Goal: Task Accomplishment & Management: Use online tool/utility

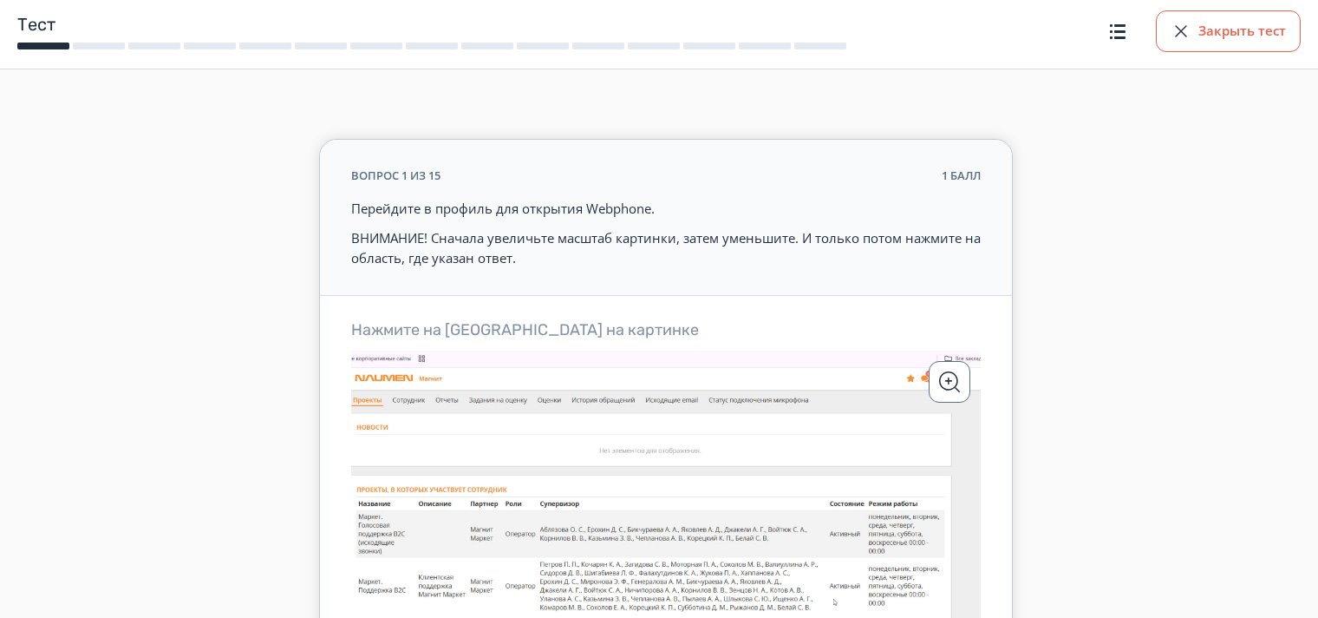
click at [1201, 27] on button "Закрыть тест" at bounding box center [1228, 31] width 145 height 42
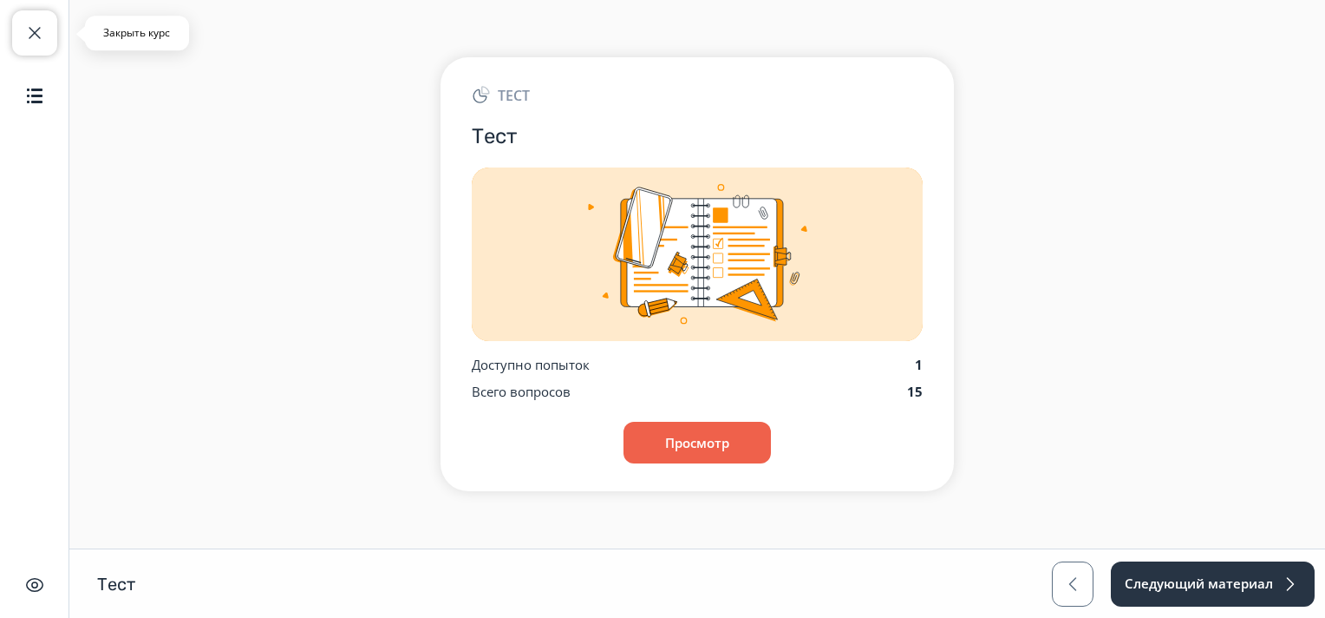
click at [40, 33] on span "button" at bounding box center [34, 33] width 21 height 21
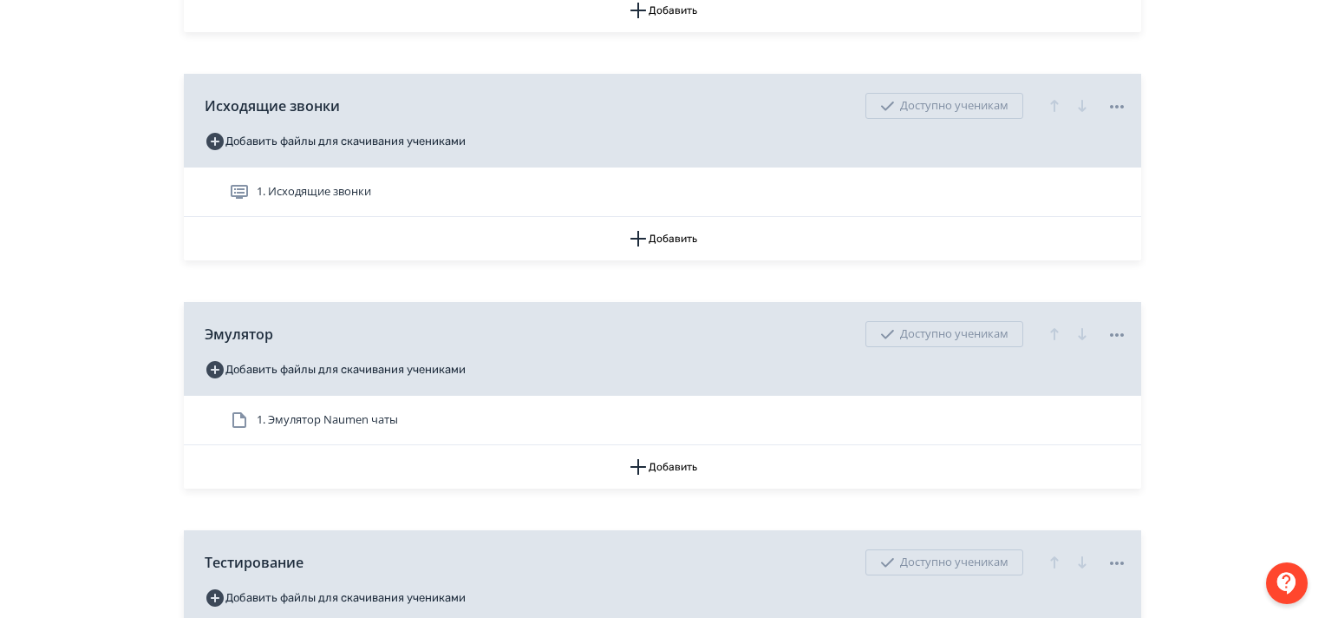
scroll to position [867, 0]
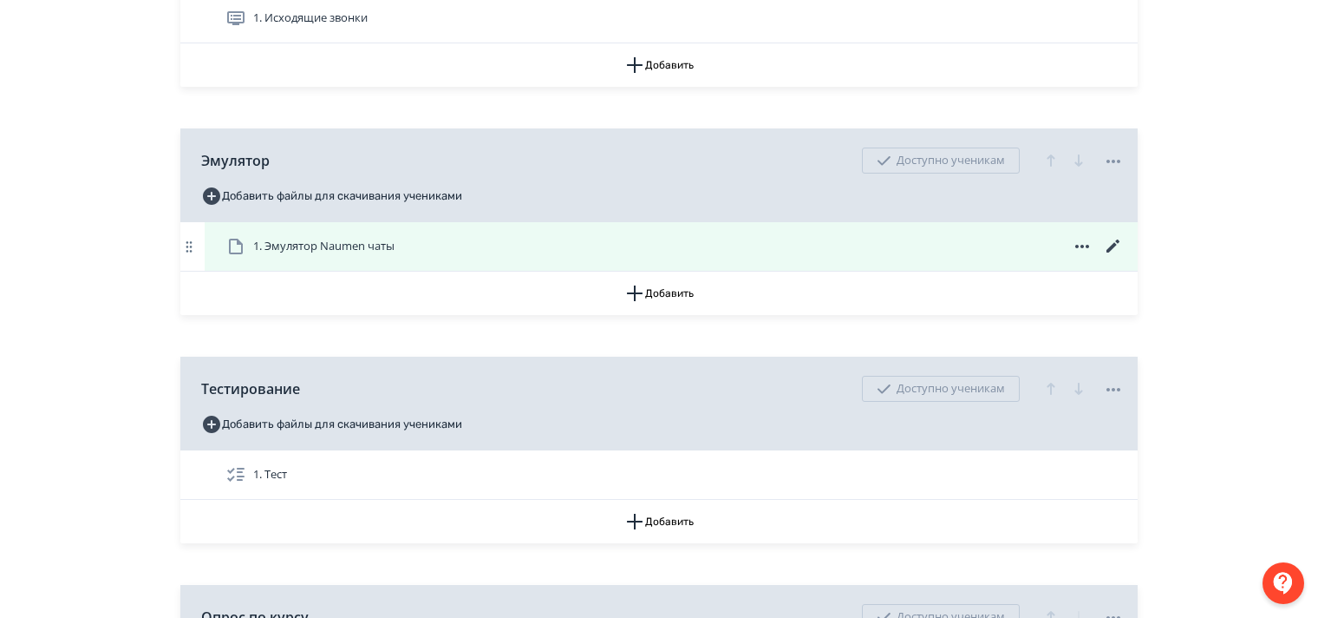
click at [1115, 257] on icon at bounding box center [1113, 246] width 21 height 21
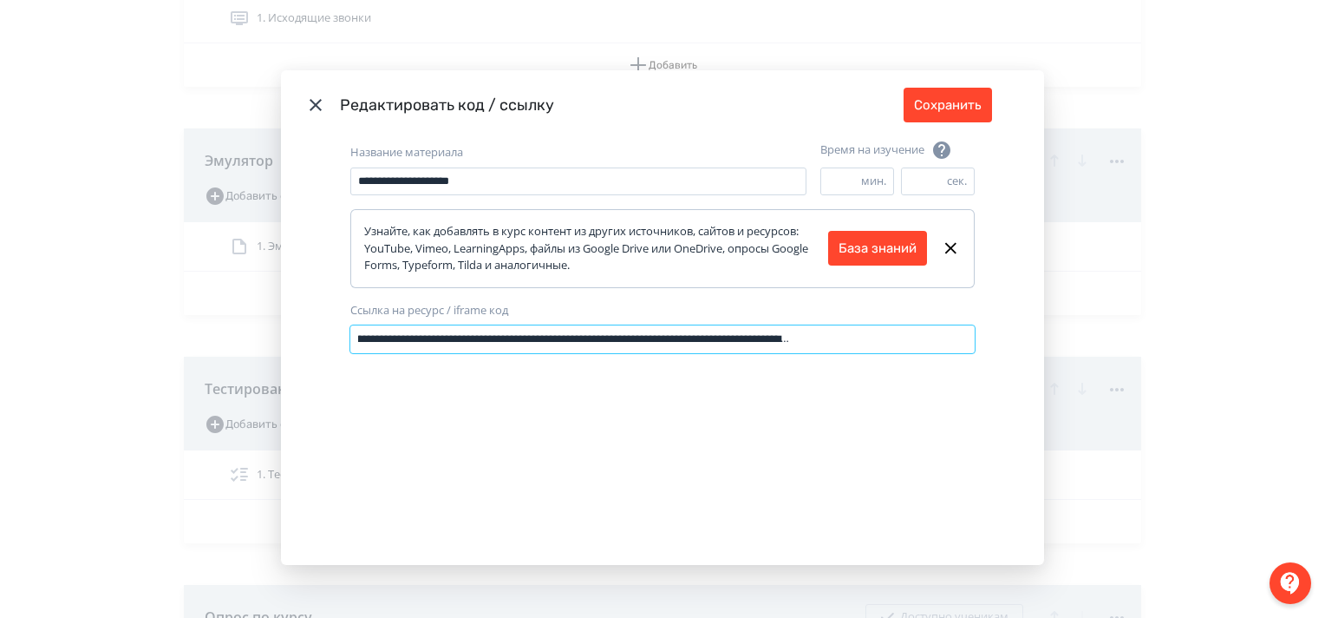
drag, startPoint x: 352, startPoint y: 340, endPoint x: 1065, endPoint y: 350, distance: 713.1
click at [1065, 350] on div "**********" at bounding box center [662, 309] width 1325 height 618
paste input "**********"
type input "**********"
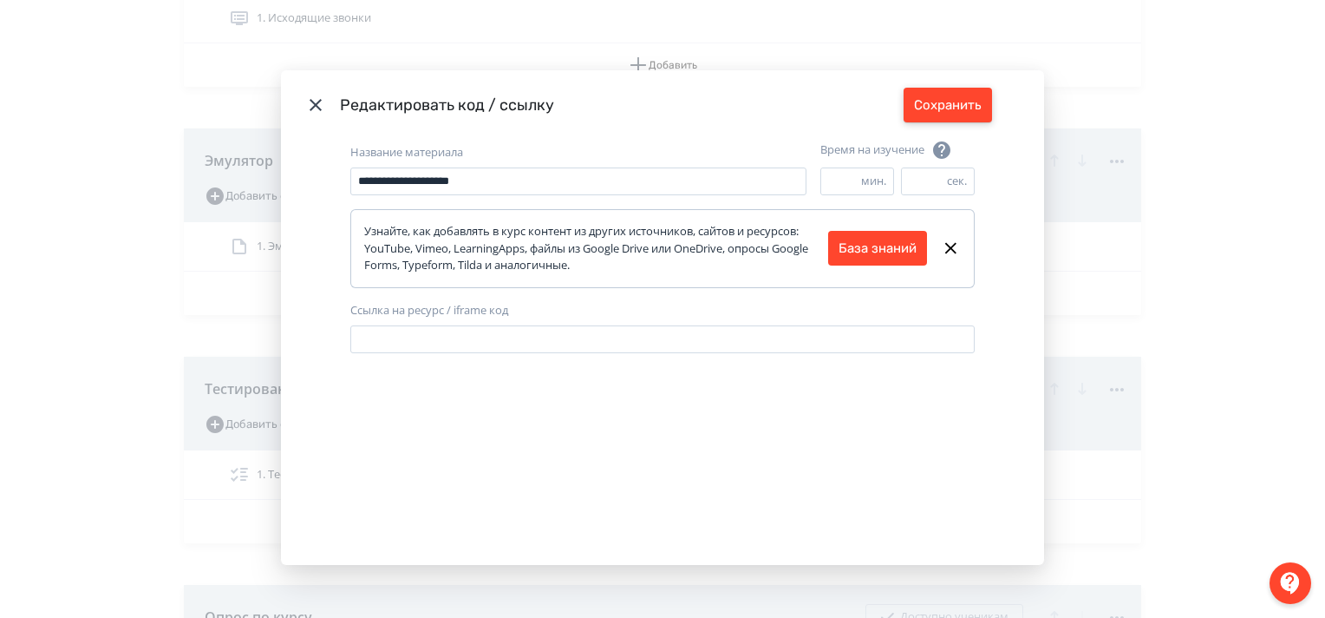
click at [960, 107] on button "Сохранить" at bounding box center [948, 105] width 88 height 35
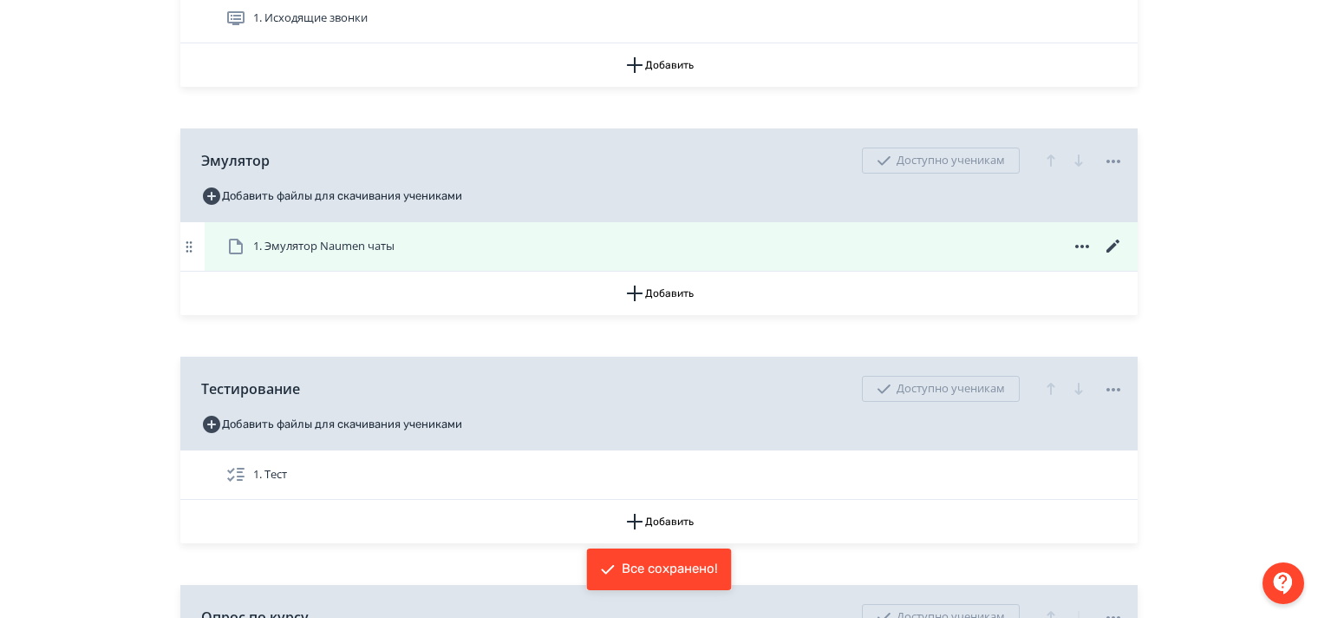
click at [395, 255] on span "1. Эмулятор Naumen чаты" at bounding box center [323, 246] width 141 height 17
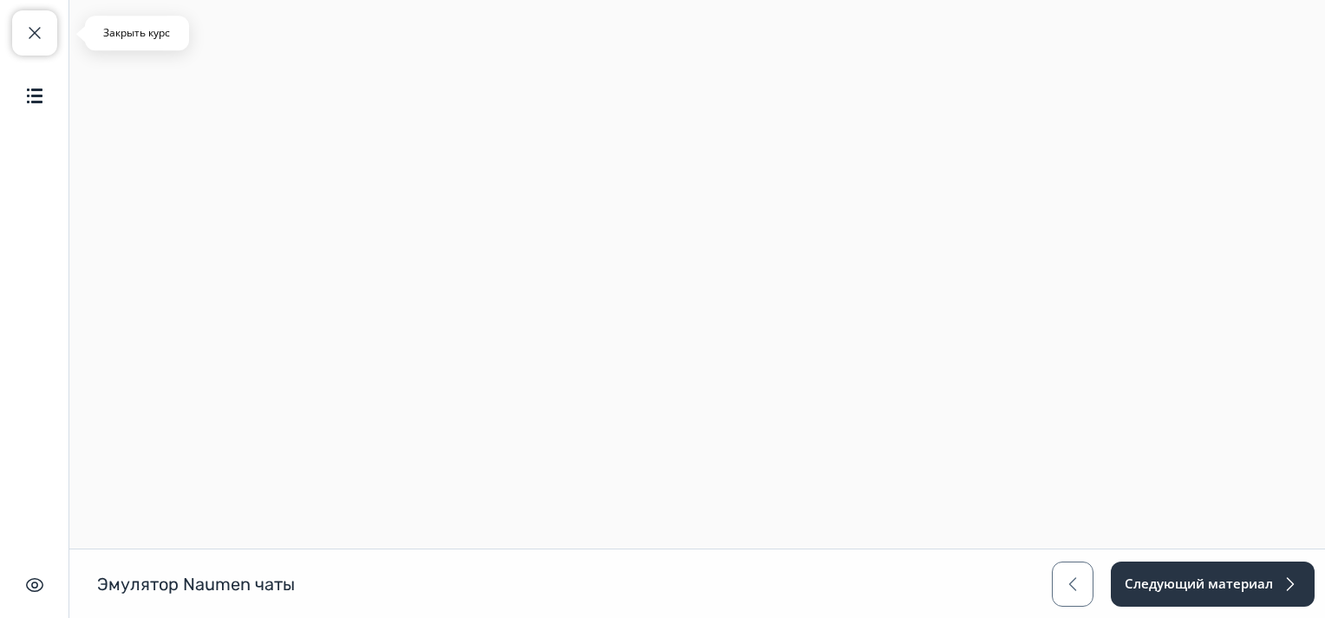
click at [40, 35] on span "button" at bounding box center [34, 33] width 21 height 21
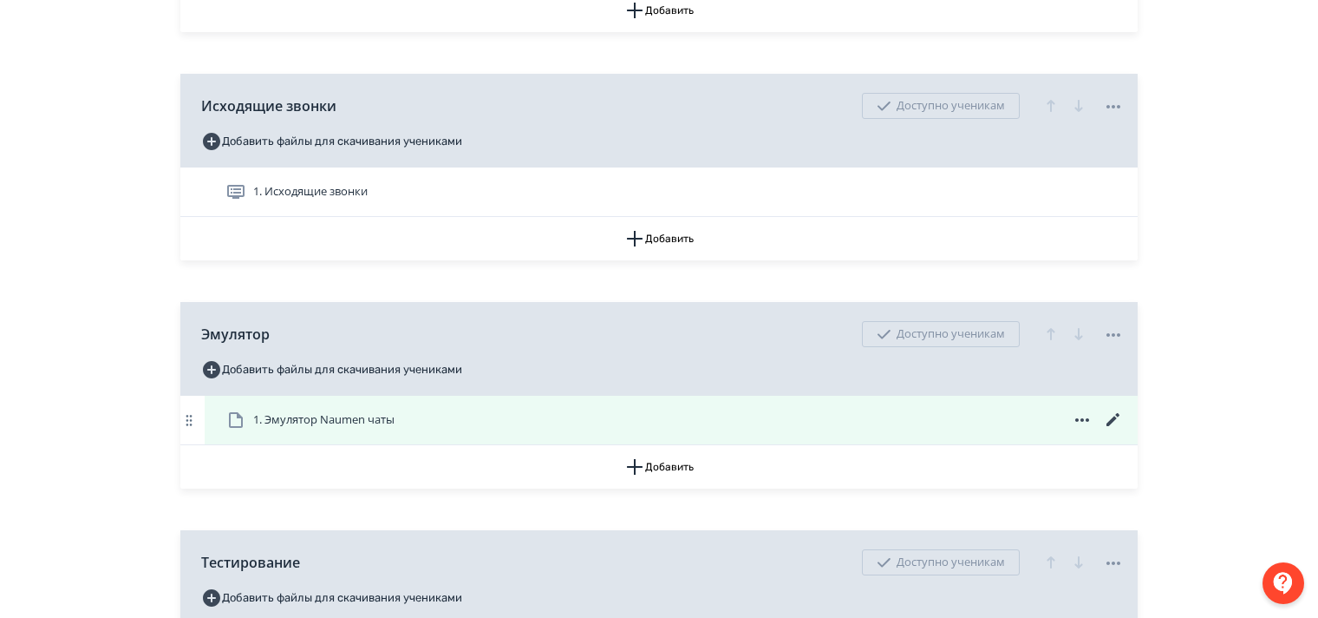
scroll to position [1041, 0]
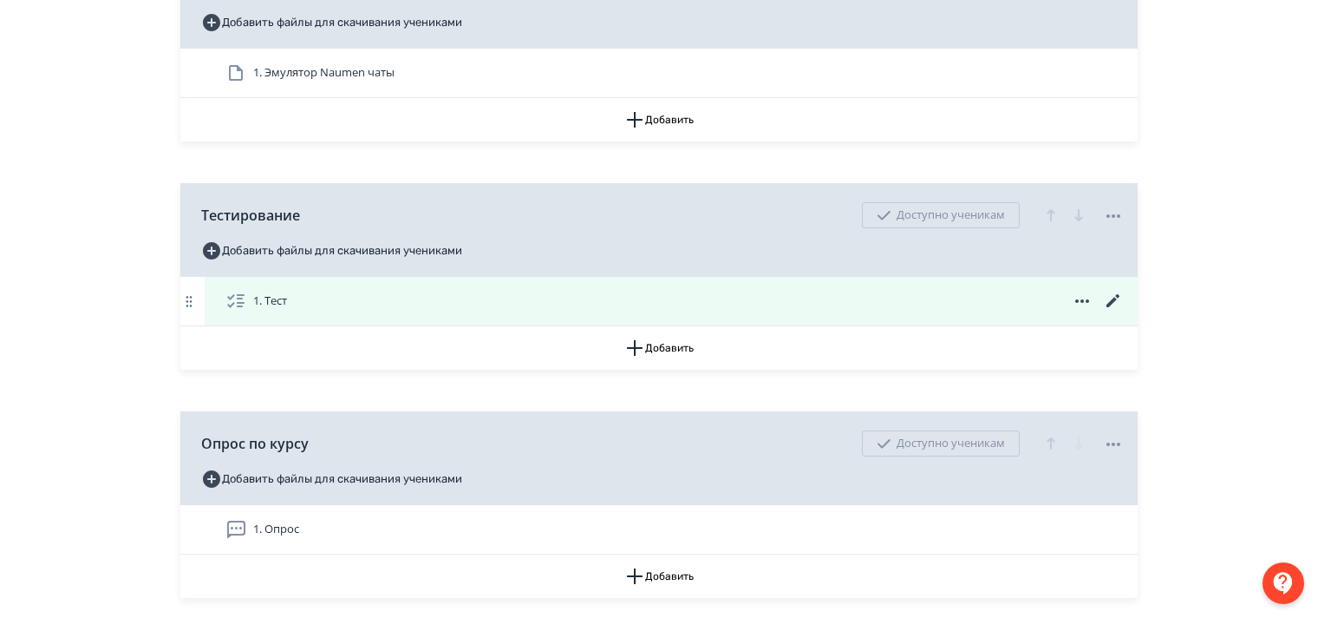
click at [1114, 311] on icon at bounding box center [1113, 301] width 21 height 21
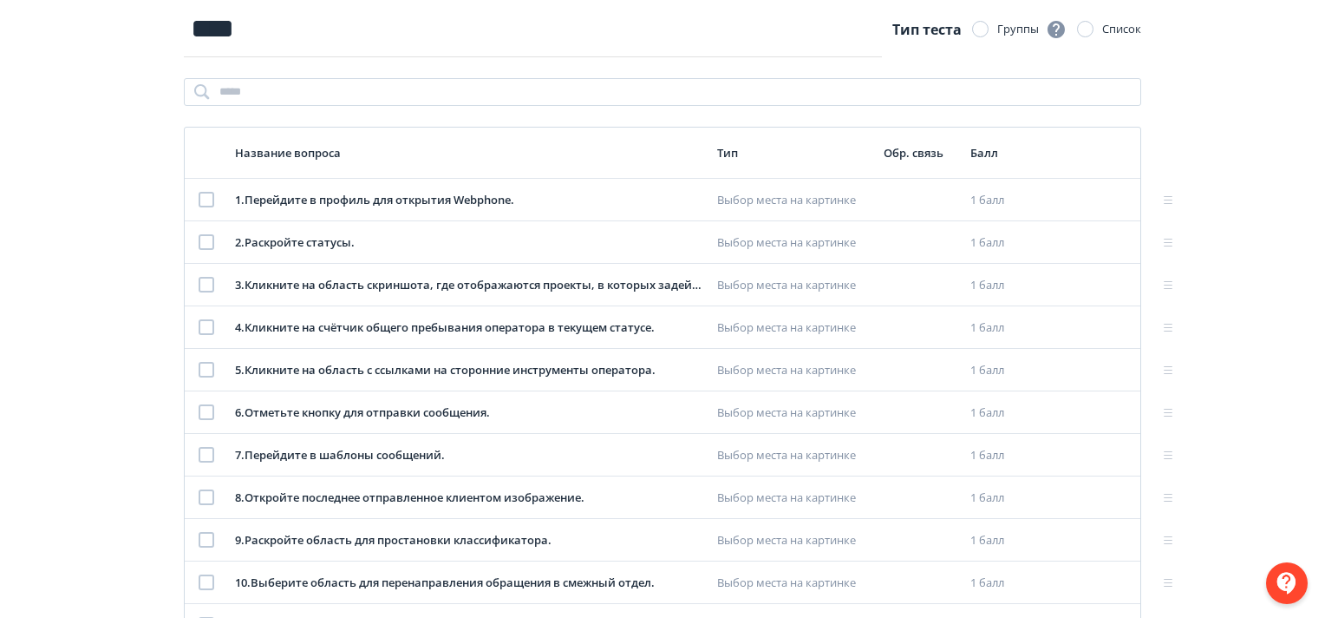
scroll to position [86, 0]
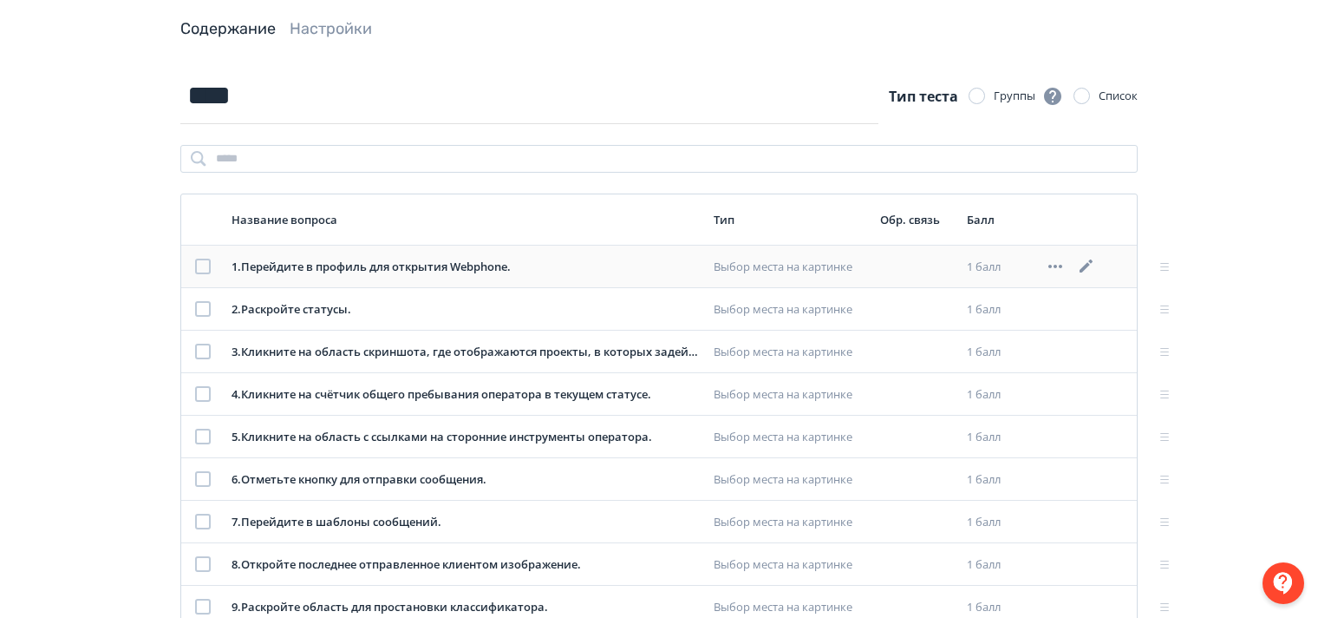
click at [1085, 262] on icon at bounding box center [1086, 266] width 21 height 21
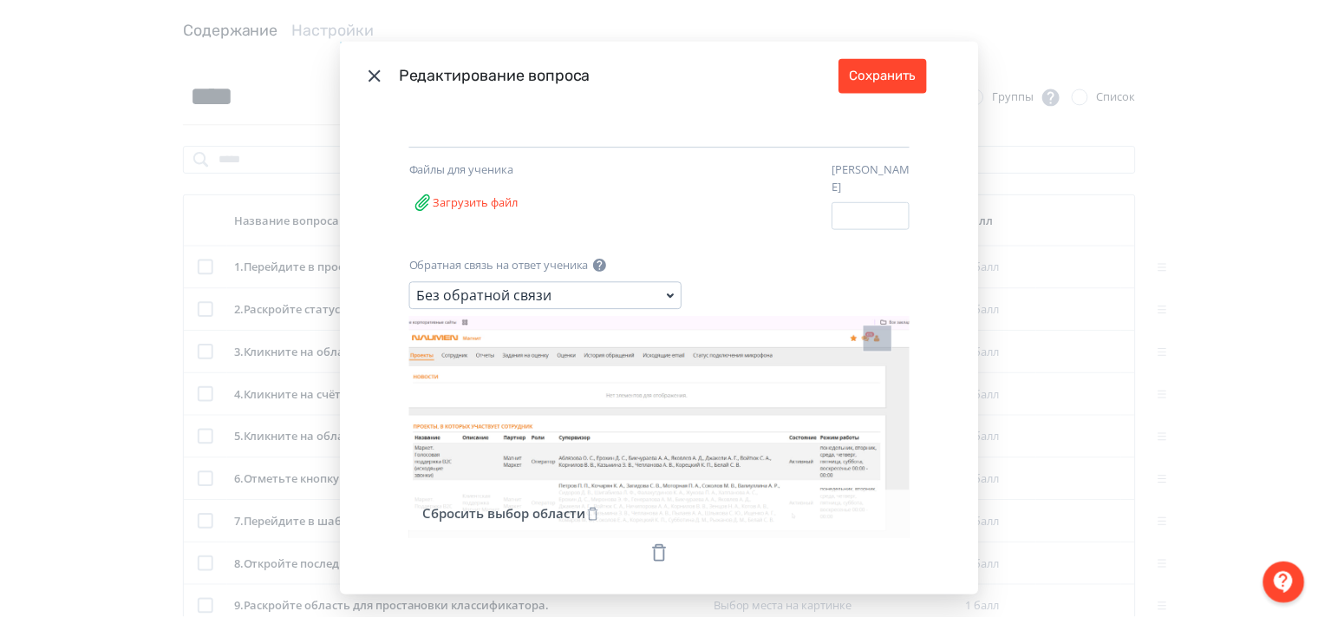
scroll to position [260, 0]
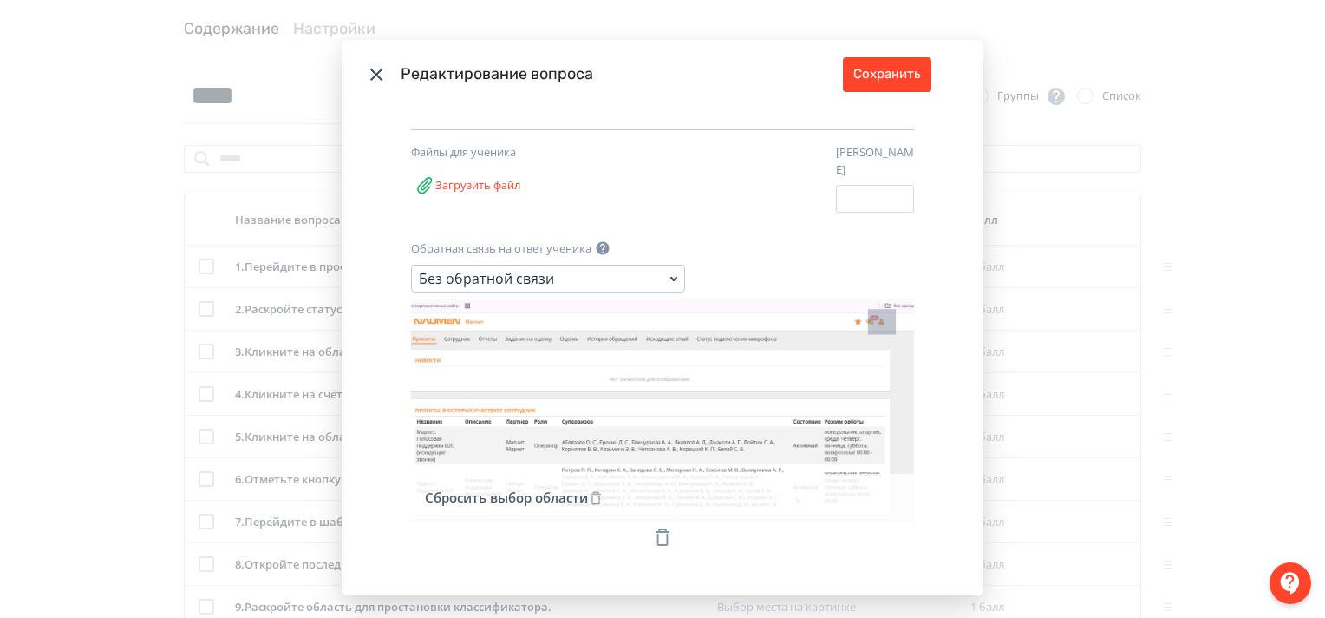
drag, startPoint x: 607, startPoint y: 375, endPoint x: 952, endPoint y: 538, distance: 381.0
click at [952, 538] on div "**********" at bounding box center [663, 352] width 642 height 487
click at [374, 75] on icon "Modal" at bounding box center [376, 75] width 12 height 12
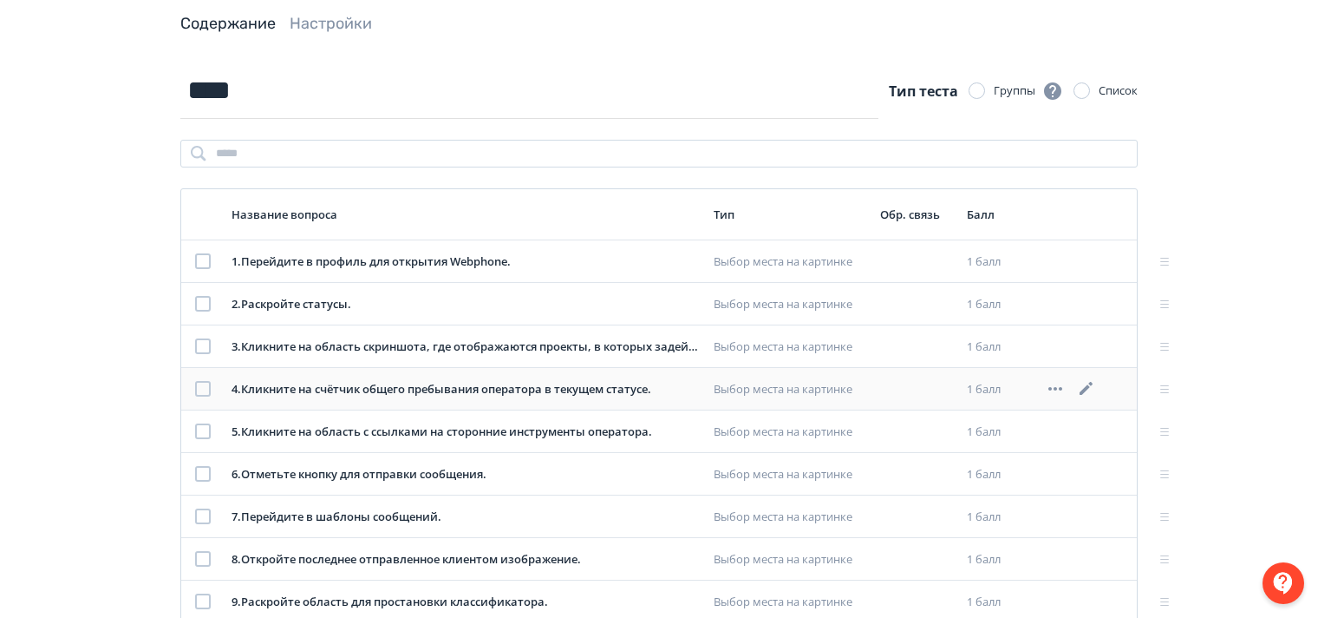
scroll to position [0, 0]
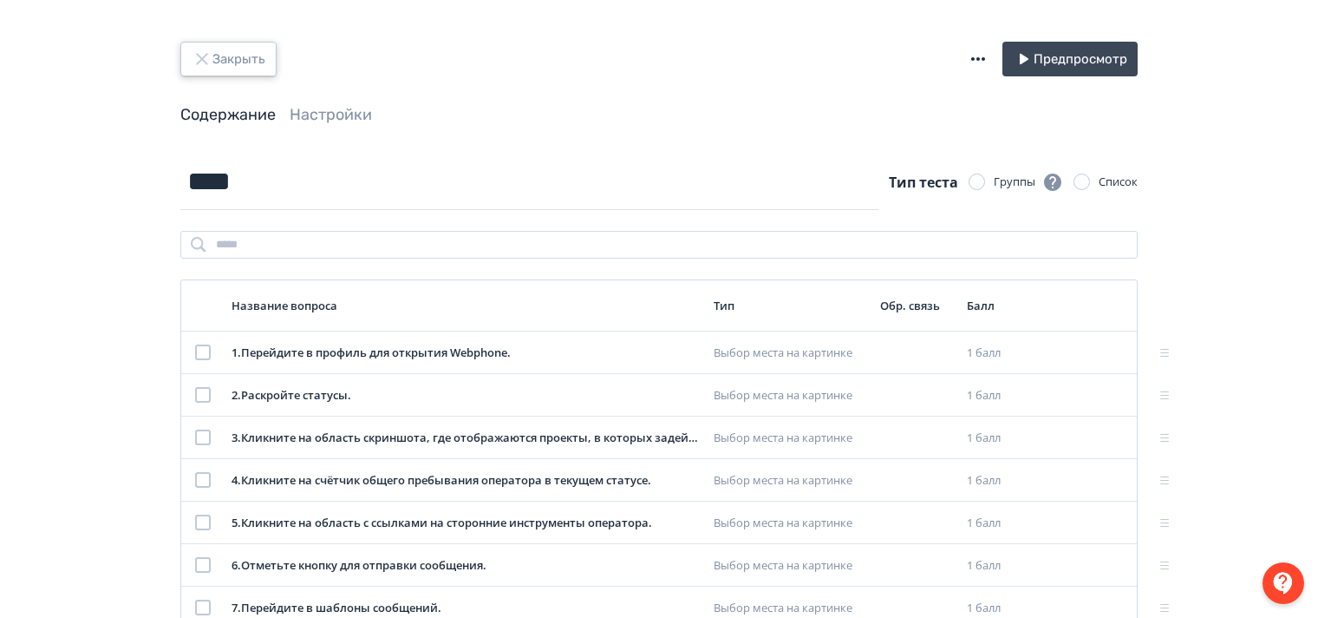
click at [201, 63] on icon "button" at bounding box center [202, 59] width 21 height 21
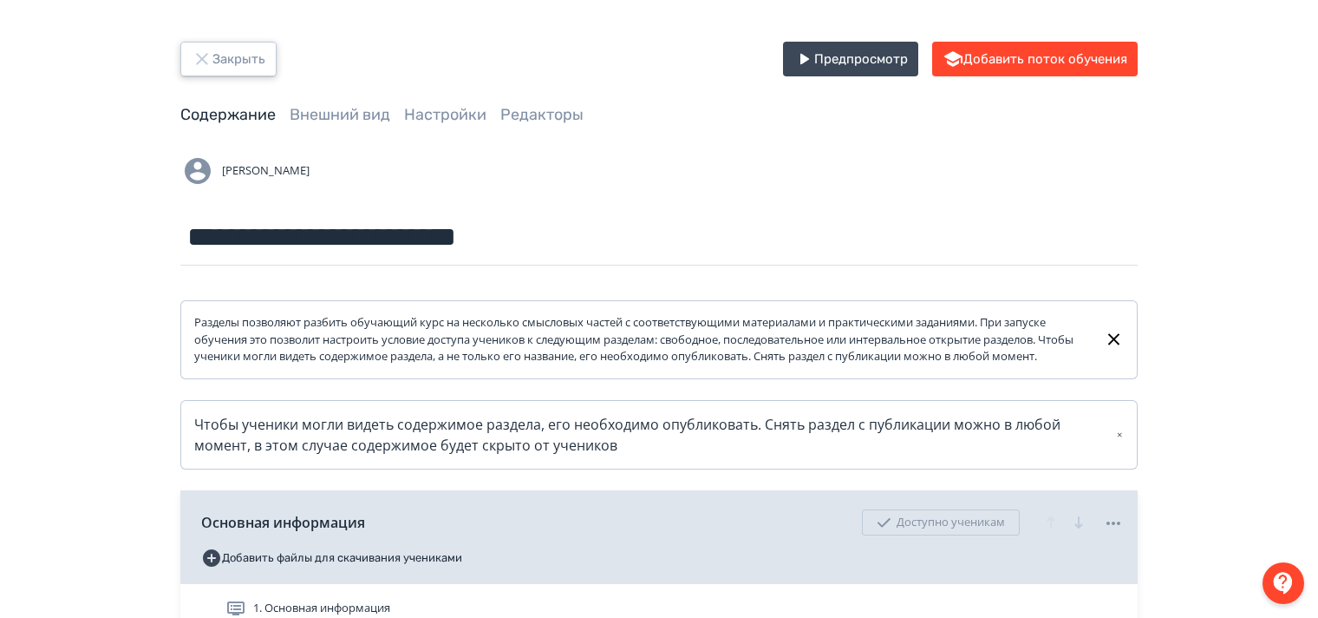
click at [203, 59] on icon "button" at bounding box center [202, 59] width 21 height 21
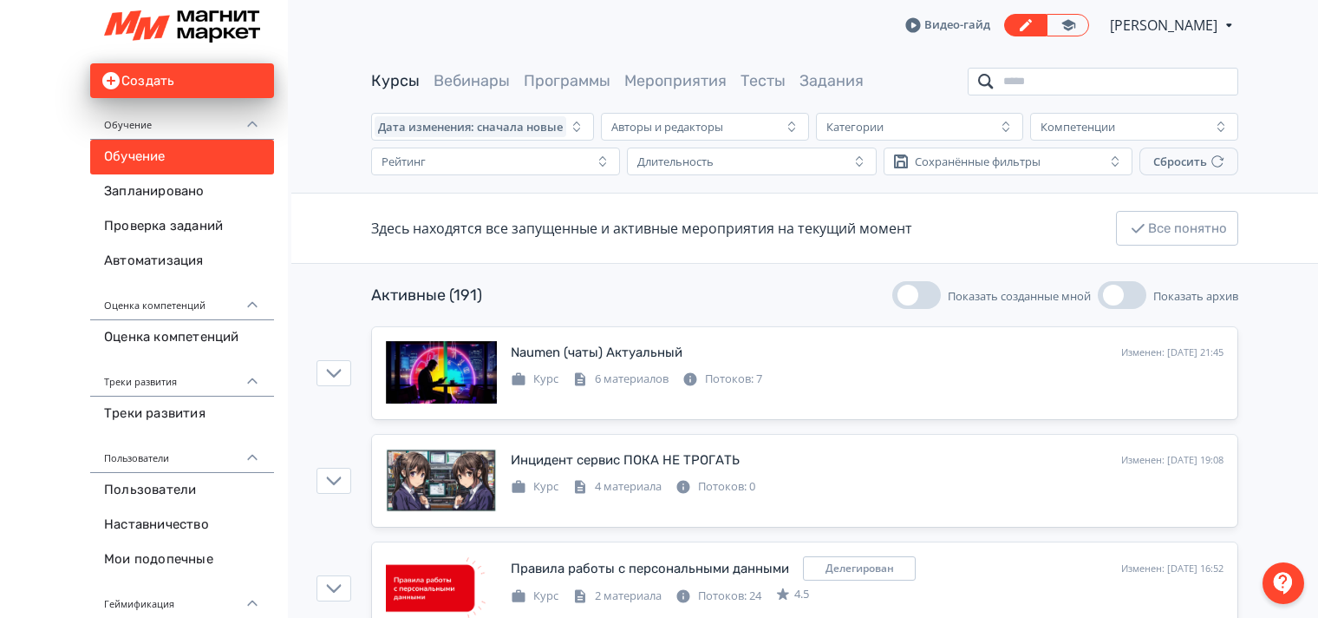
click at [1063, 78] on input "search" at bounding box center [1103, 82] width 271 height 28
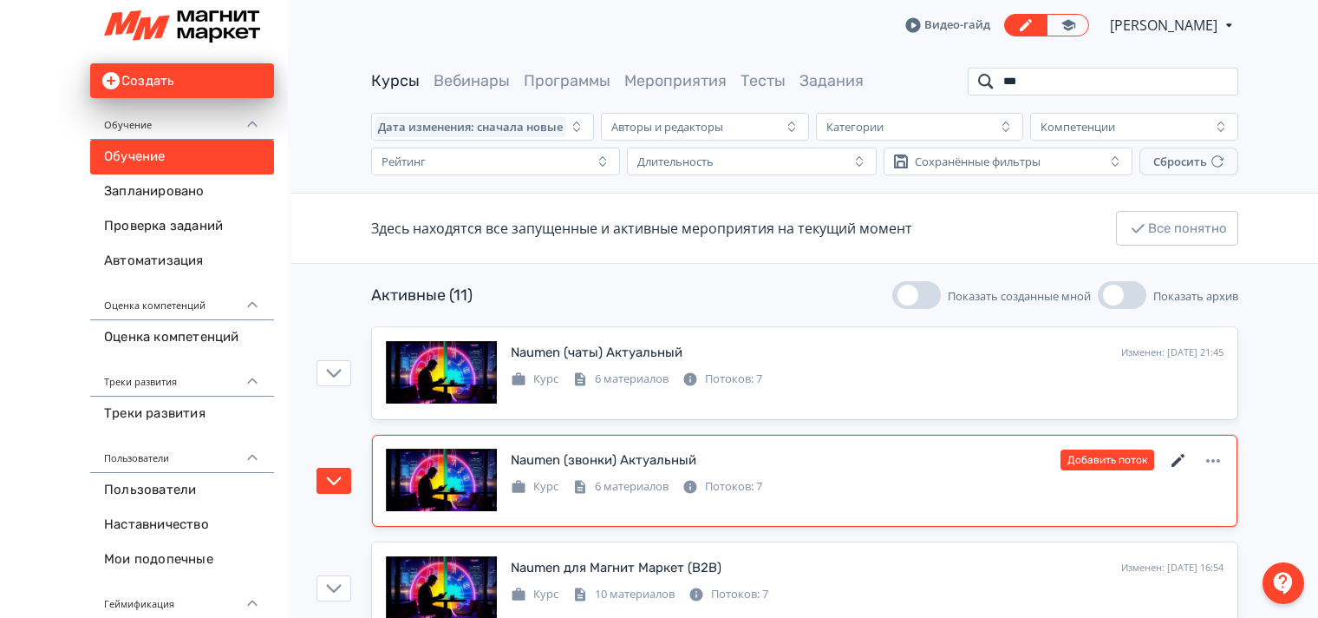
type input "***"
click at [1179, 455] on icon at bounding box center [1178, 460] width 21 height 21
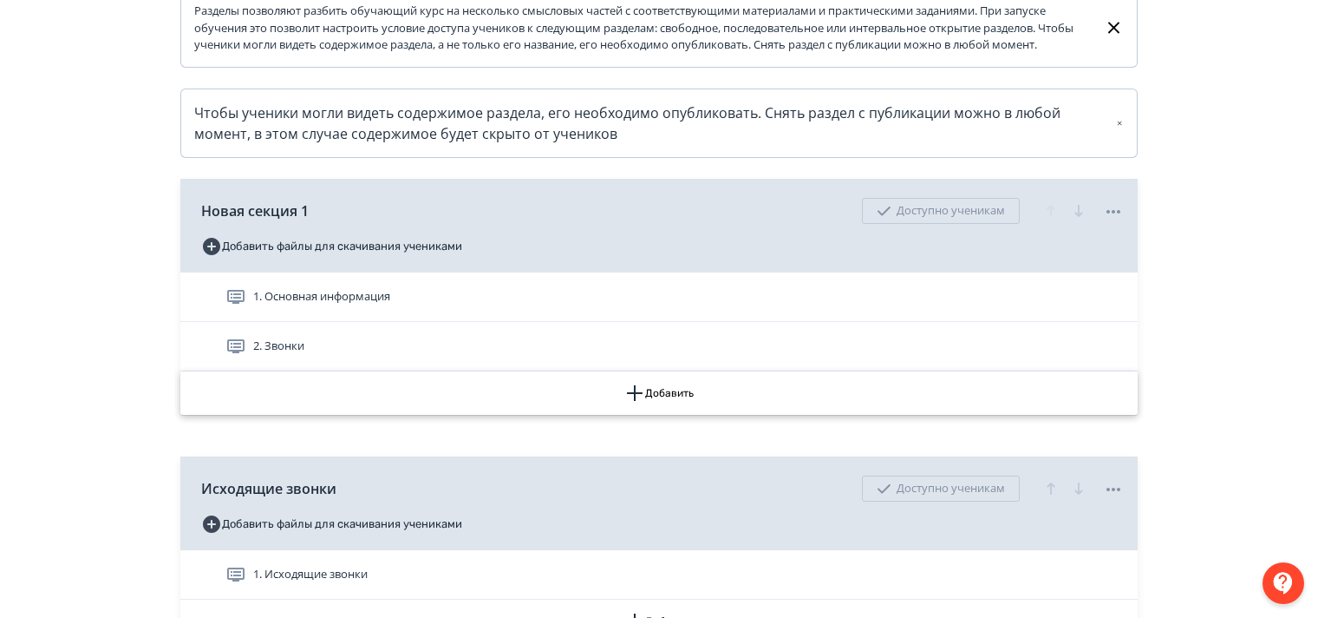
scroll to position [347, 0]
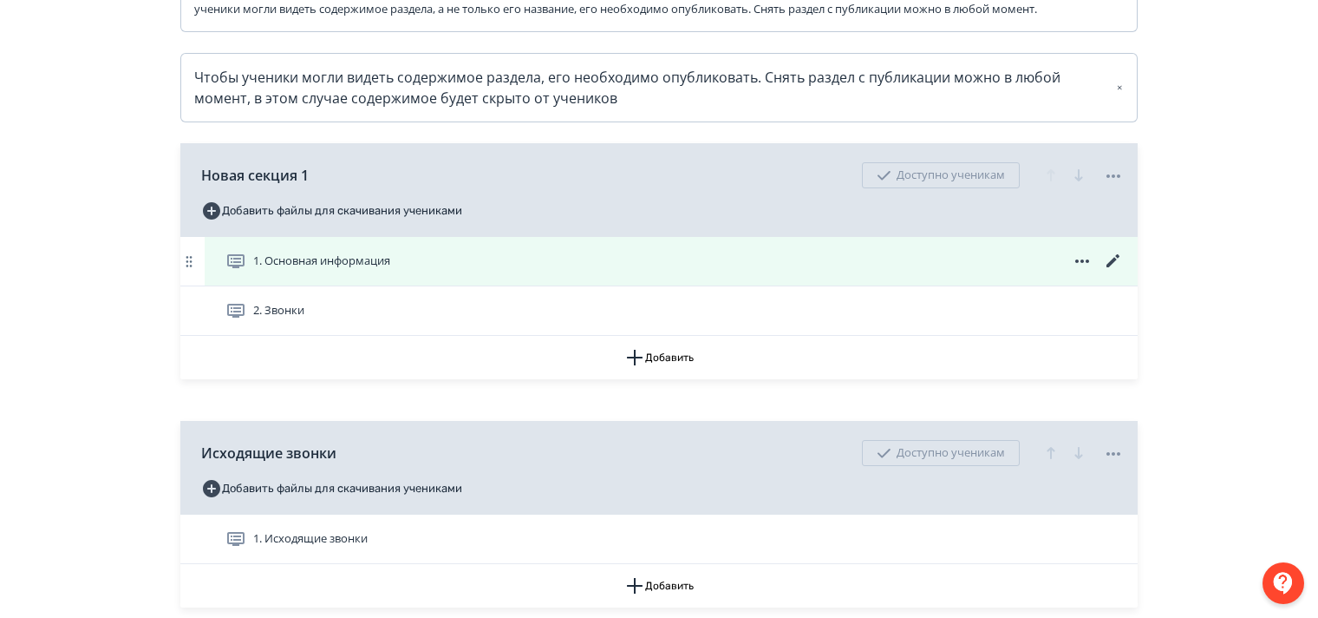
click at [1113, 271] on icon at bounding box center [1113, 261] width 21 height 21
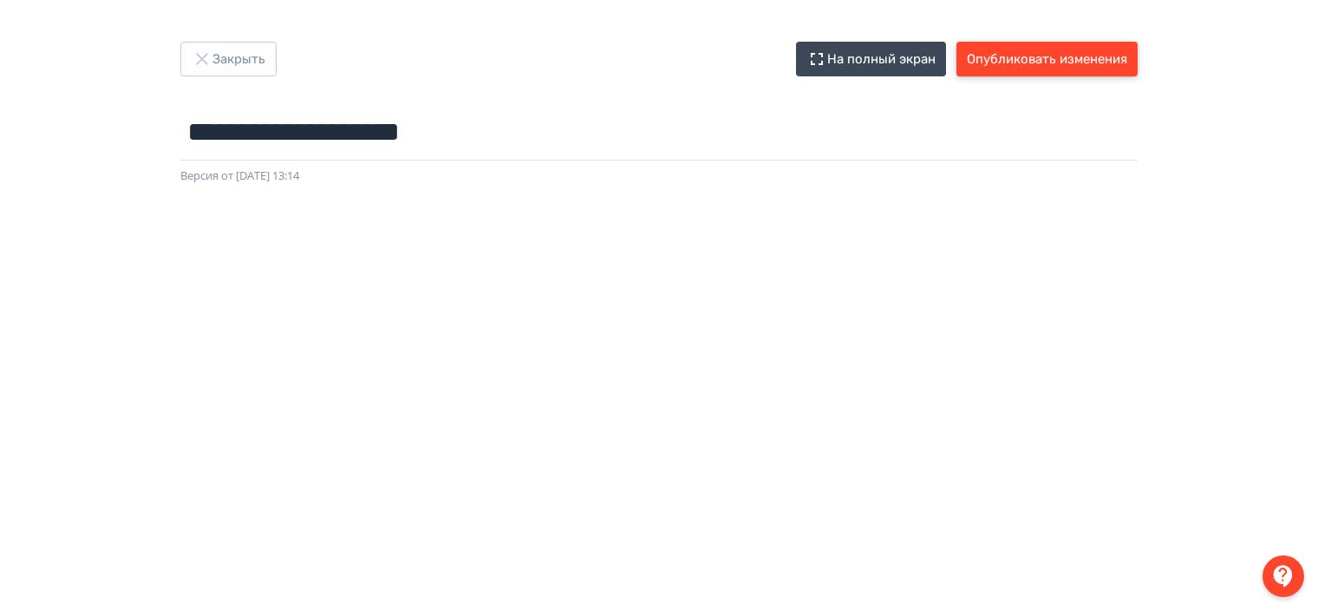
click at [1020, 59] on button "Опубликовать изменения" at bounding box center [1047, 59] width 181 height 35
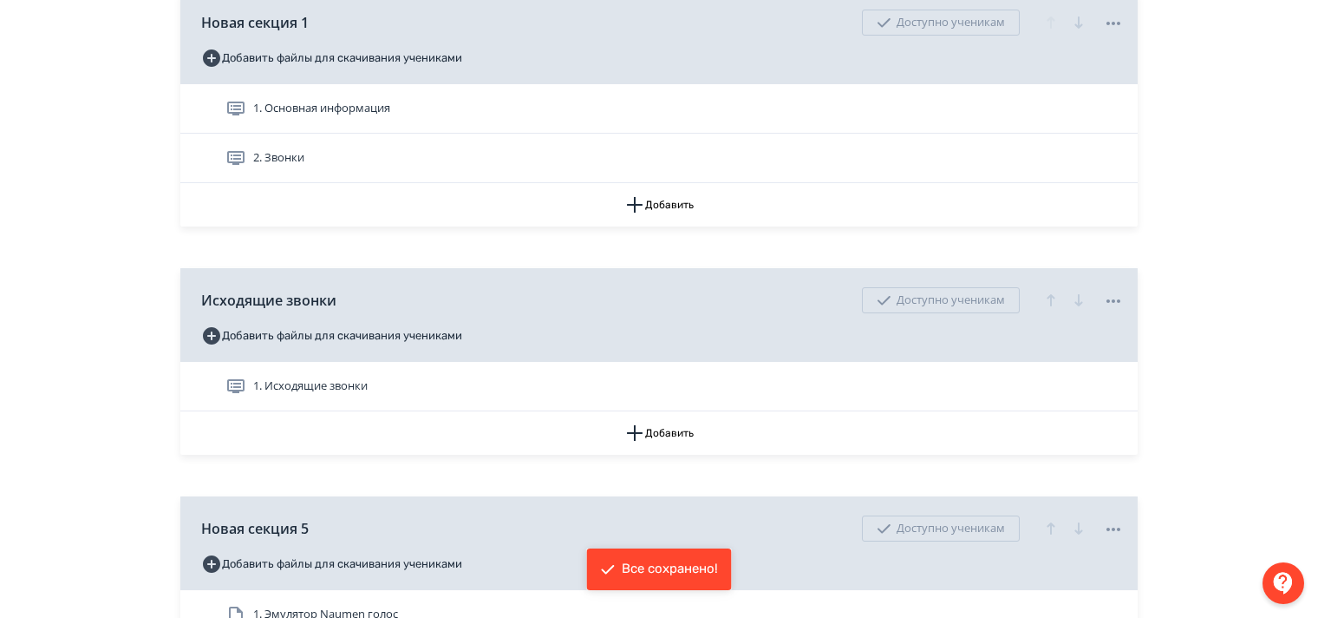
scroll to position [520, 0]
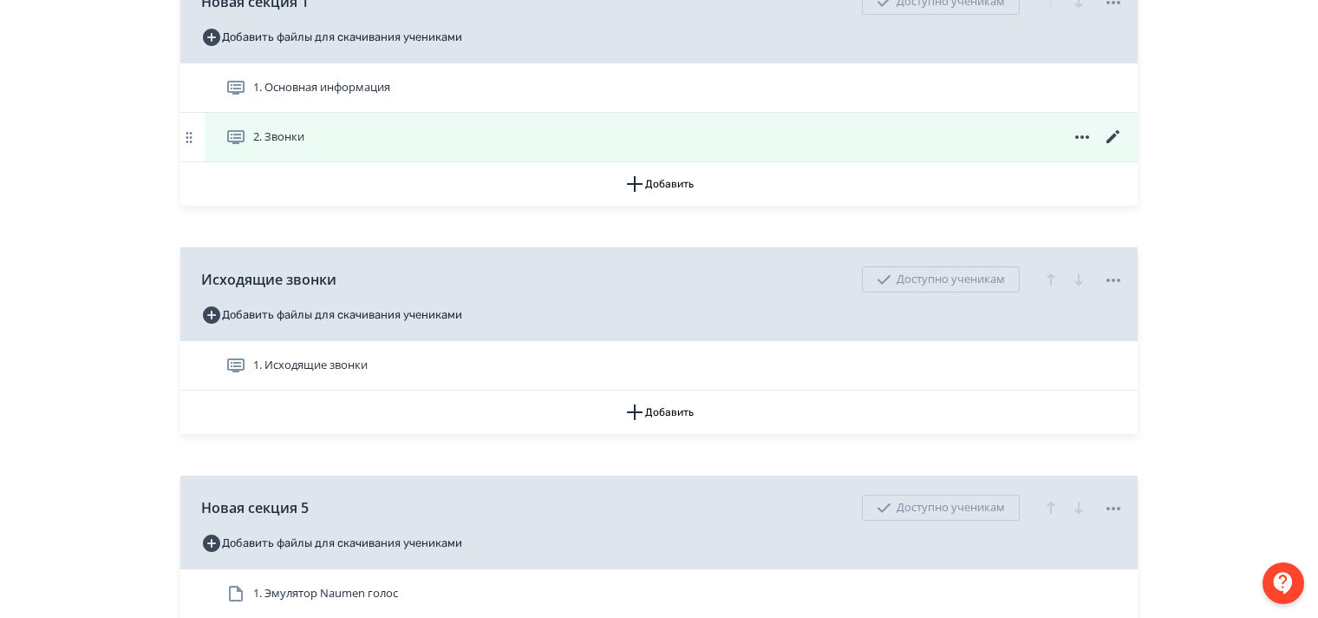
click at [1110, 147] on icon at bounding box center [1113, 137] width 21 height 21
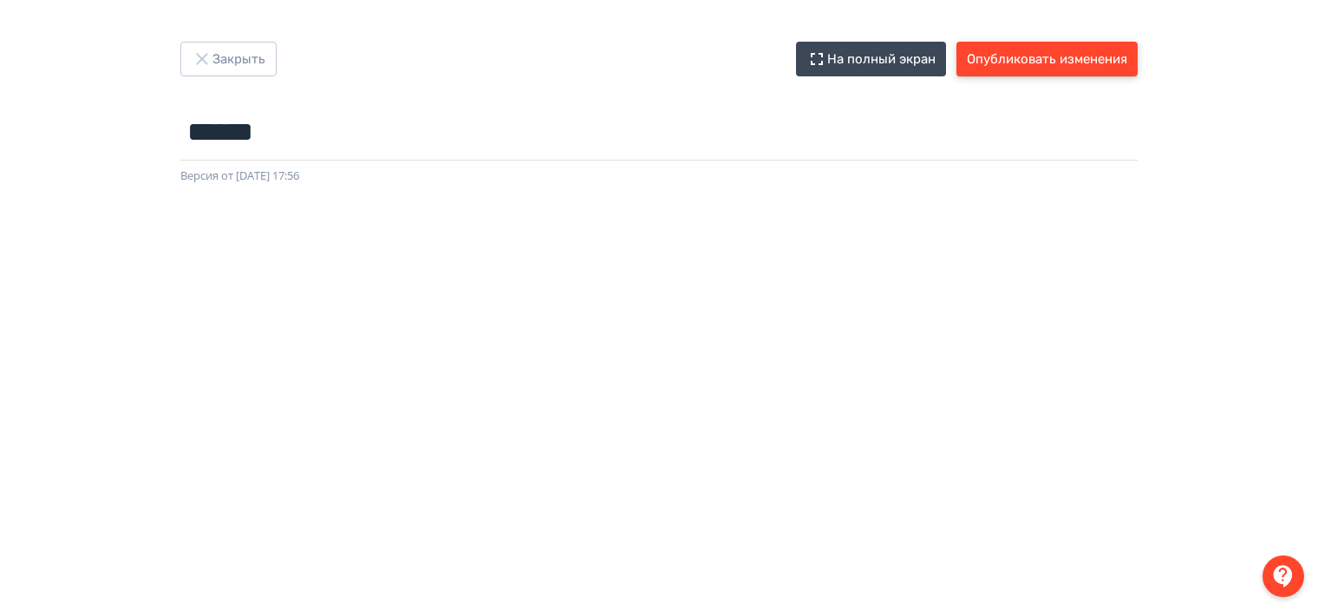
click at [1015, 62] on button "Опубликовать изменения" at bounding box center [1047, 59] width 181 height 35
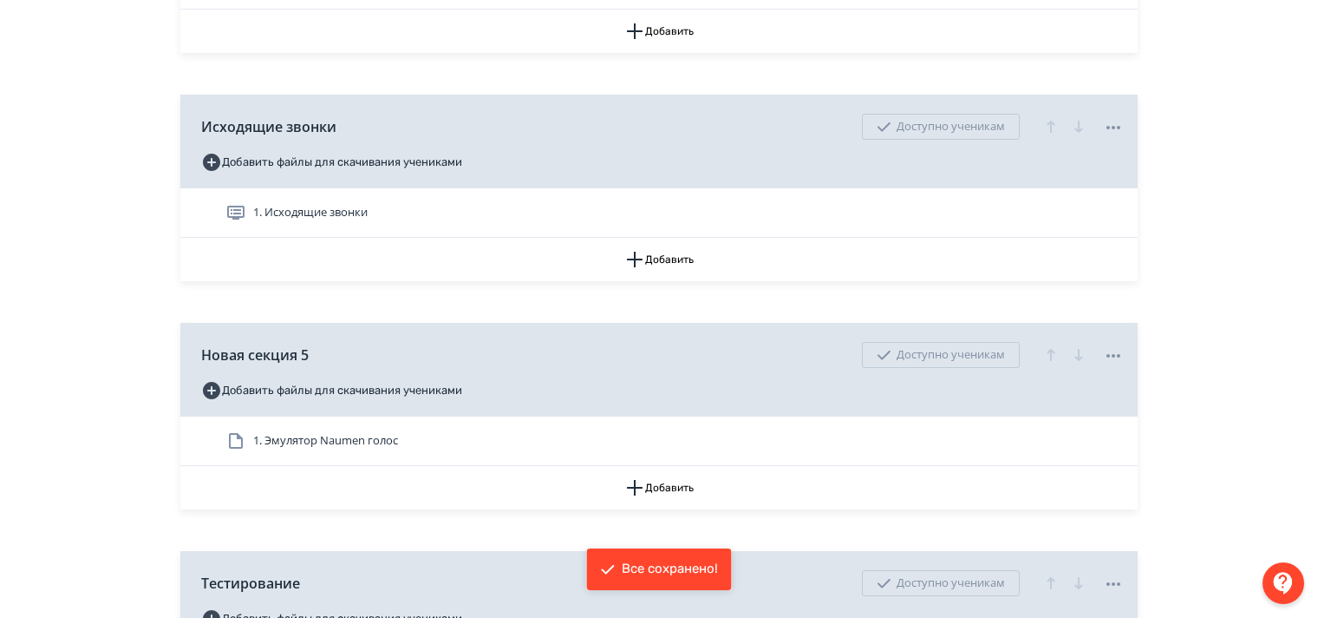
scroll to position [781, 0]
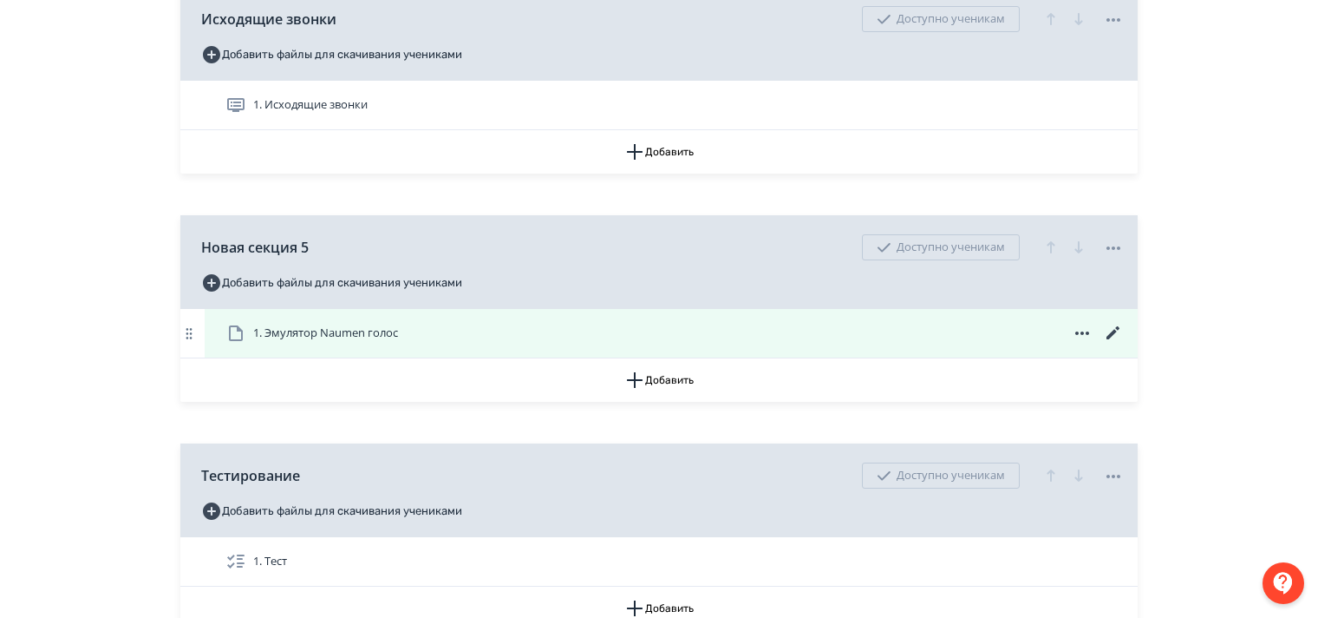
click at [314, 342] on span "1. Эмулятор Naumen голос" at bounding box center [325, 332] width 145 height 17
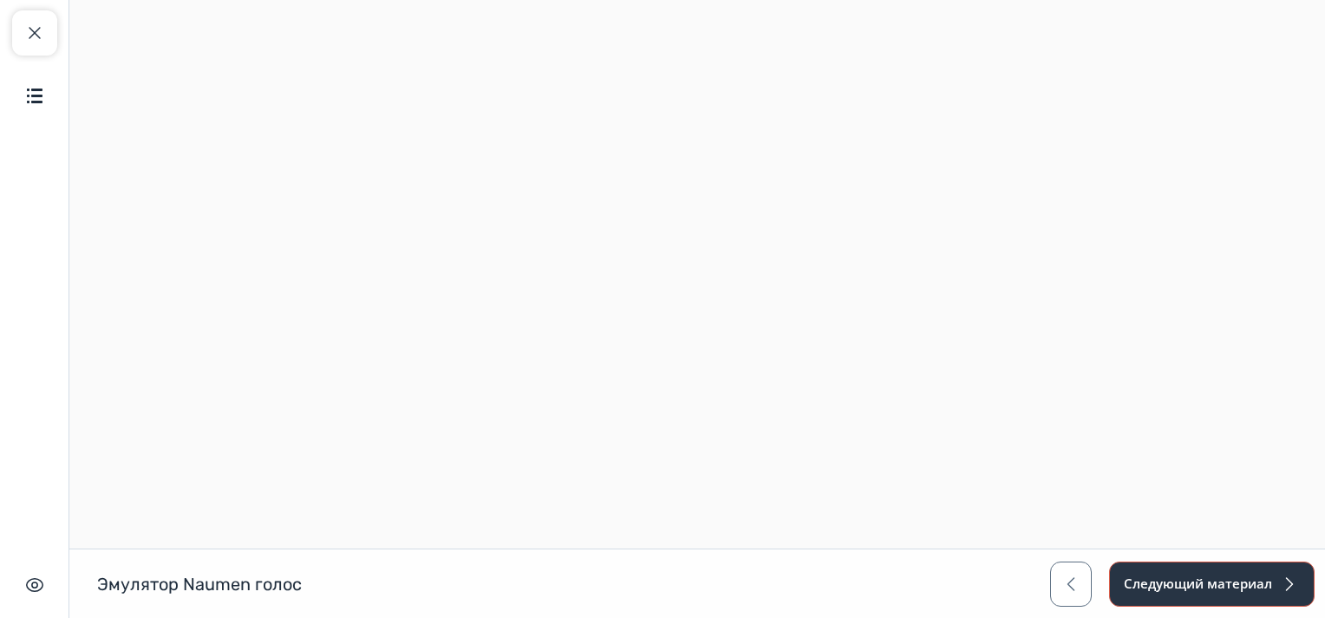
click at [1228, 585] on button "Следующий материал" at bounding box center [1212, 583] width 206 height 45
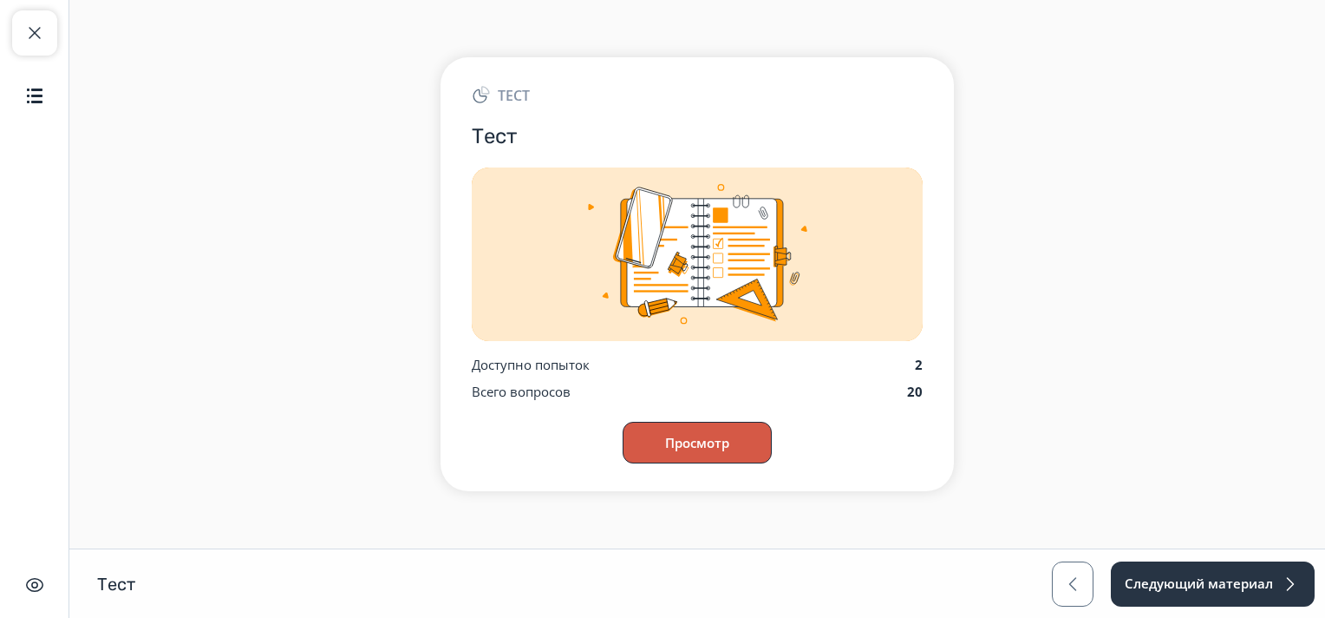
click at [710, 438] on button "Просмотр" at bounding box center [697, 443] width 149 height 42
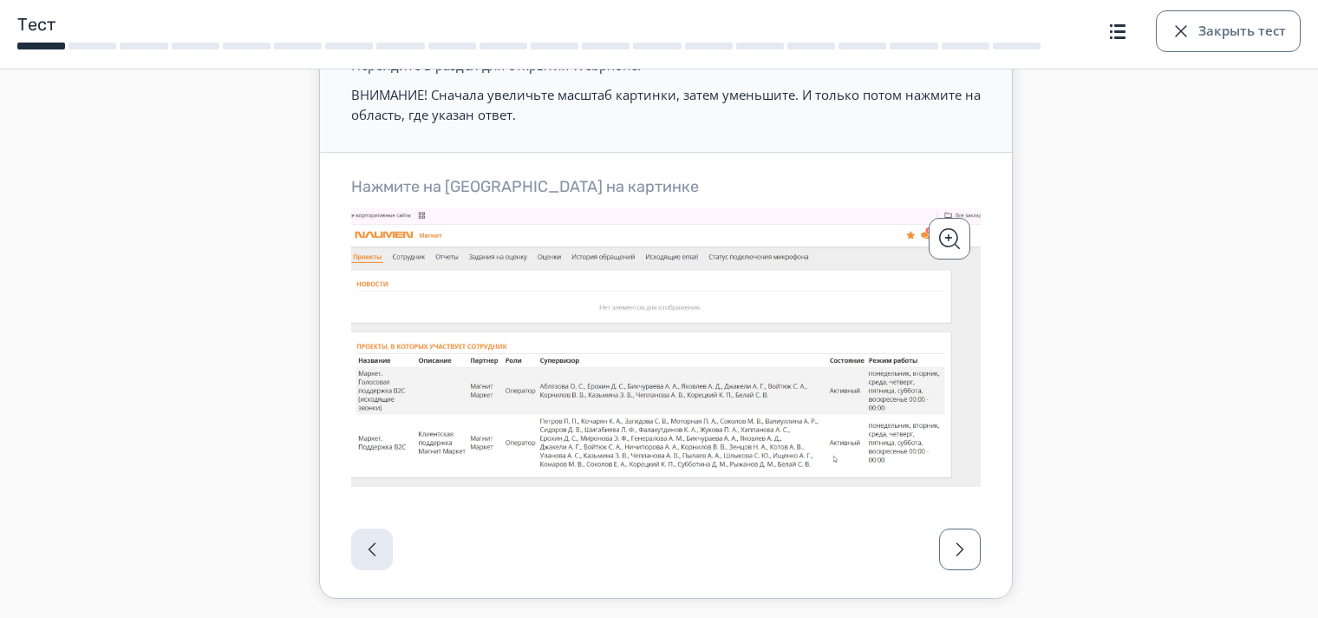
scroll to position [106, 0]
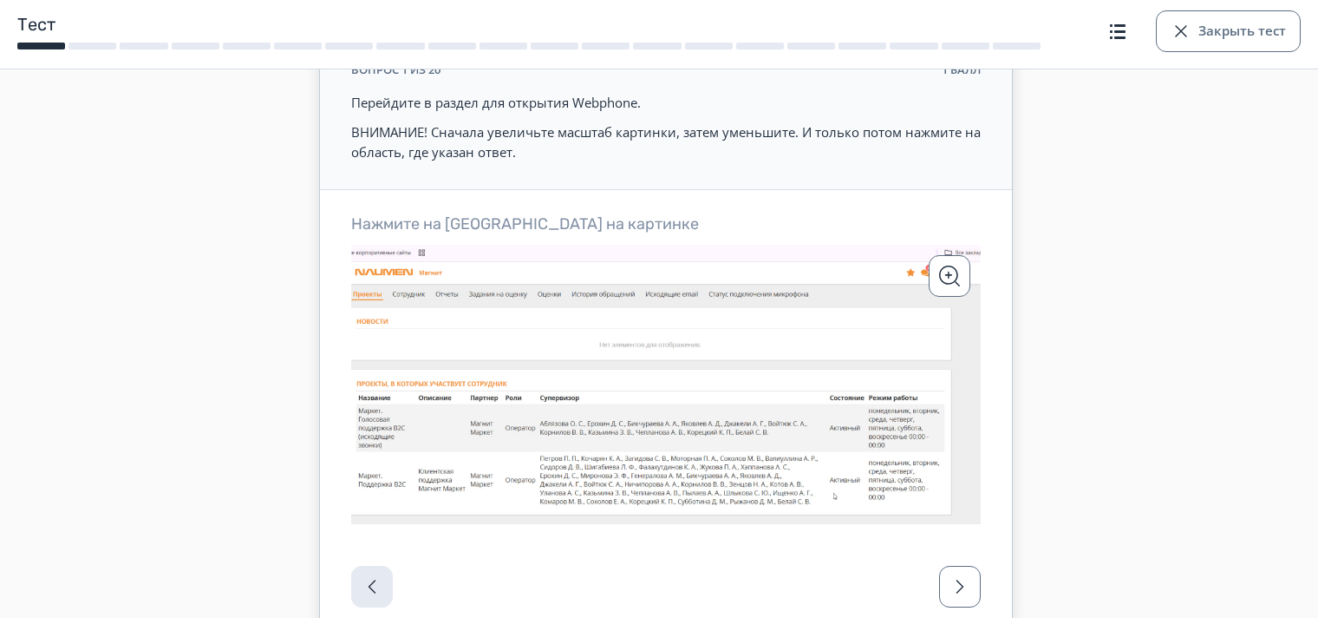
click at [365, 585] on div at bounding box center [666, 591] width 692 height 87
click at [1200, 23] on button "Закрыть тест" at bounding box center [1228, 31] width 145 height 42
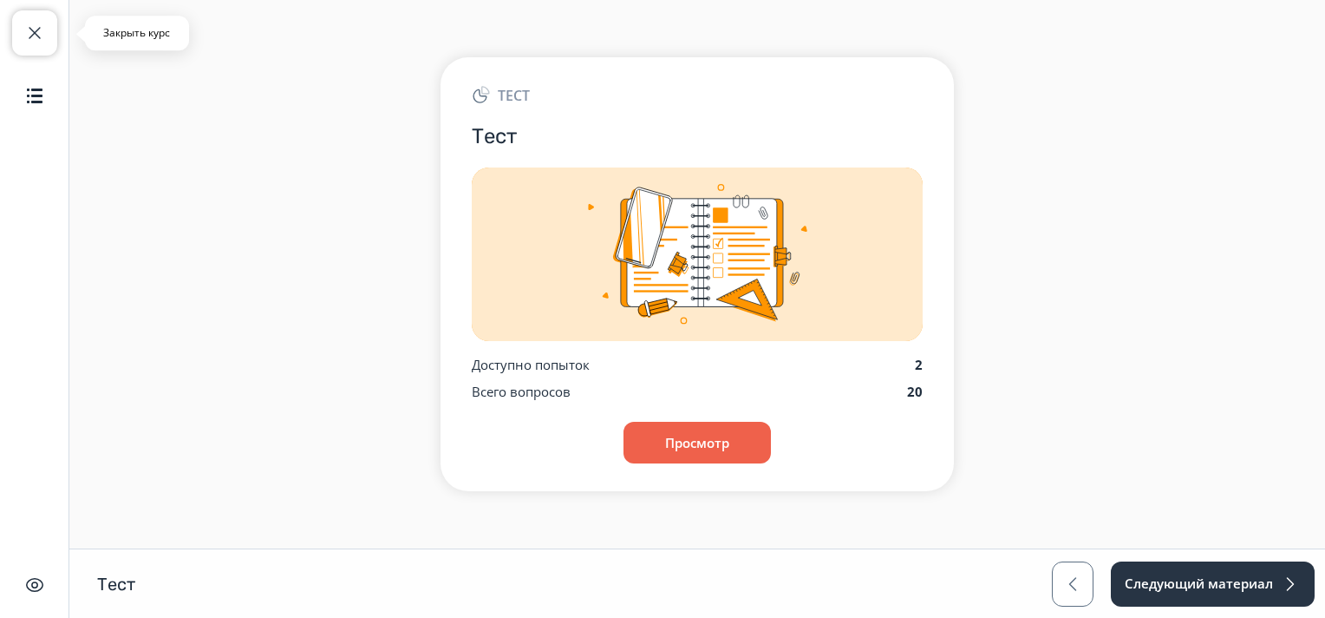
click at [30, 38] on span "button" at bounding box center [34, 33] width 21 height 21
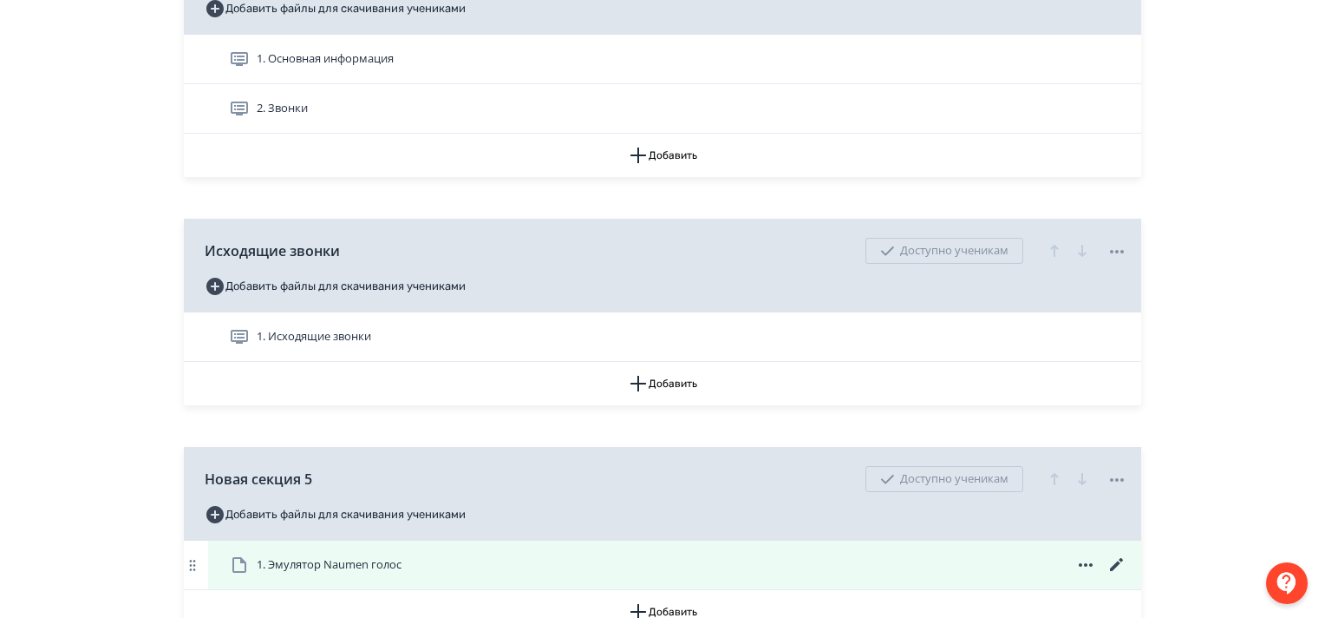
scroll to position [694, 0]
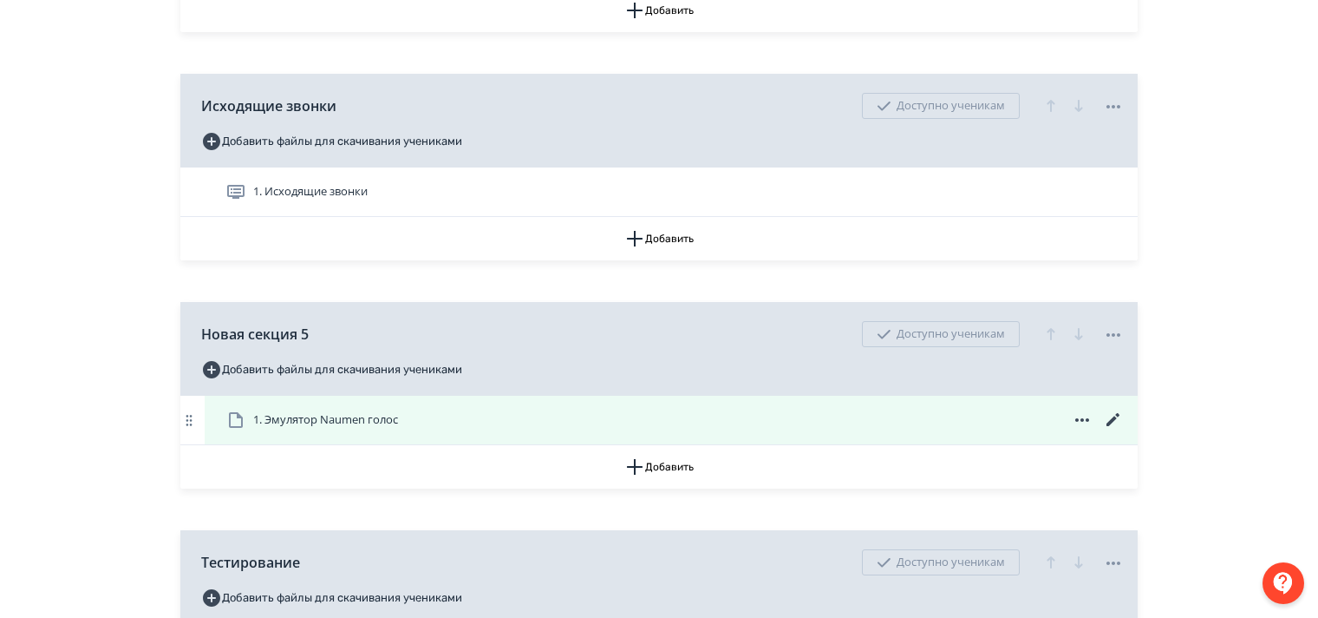
click at [1112, 430] on icon at bounding box center [1113, 419] width 21 height 21
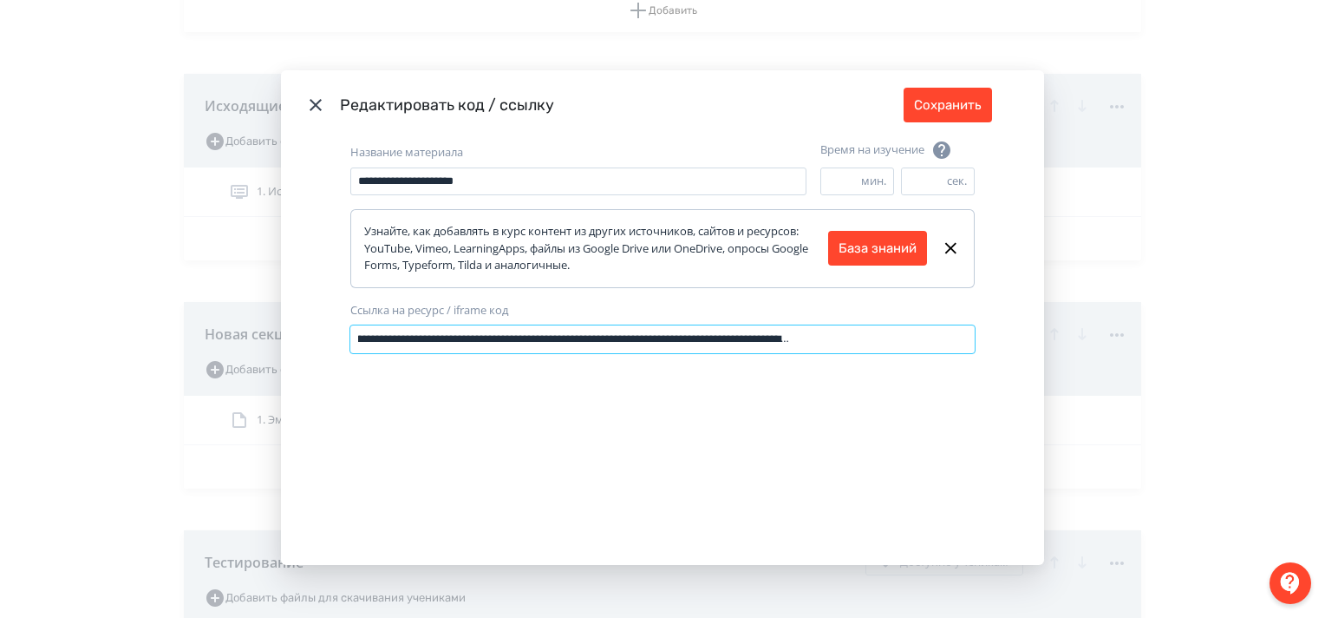
drag, startPoint x: 351, startPoint y: 339, endPoint x: 1008, endPoint y: 423, distance: 662.0
click at [1008, 423] on div "**********" at bounding box center [662, 352] width 763 height 425
paste input "**********"
type input "**********"
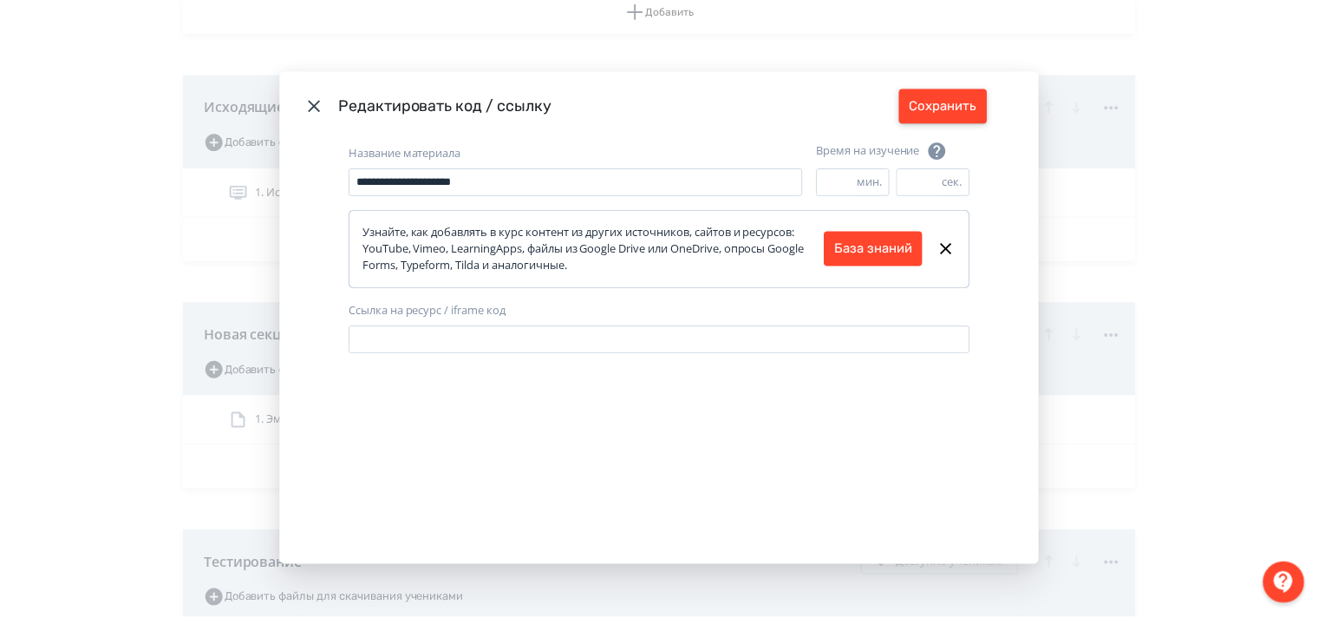
scroll to position [0, 0]
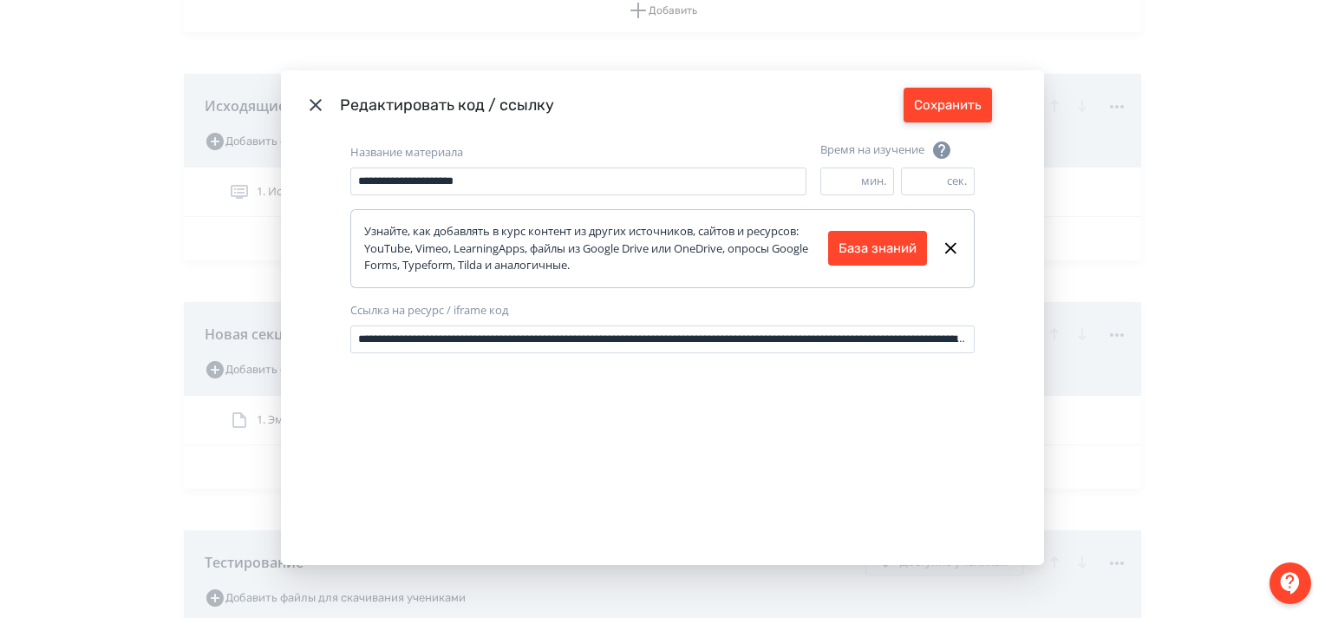
click at [959, 99] on button "Сохранить" at bounding box center [948, 105] width 88 height 35
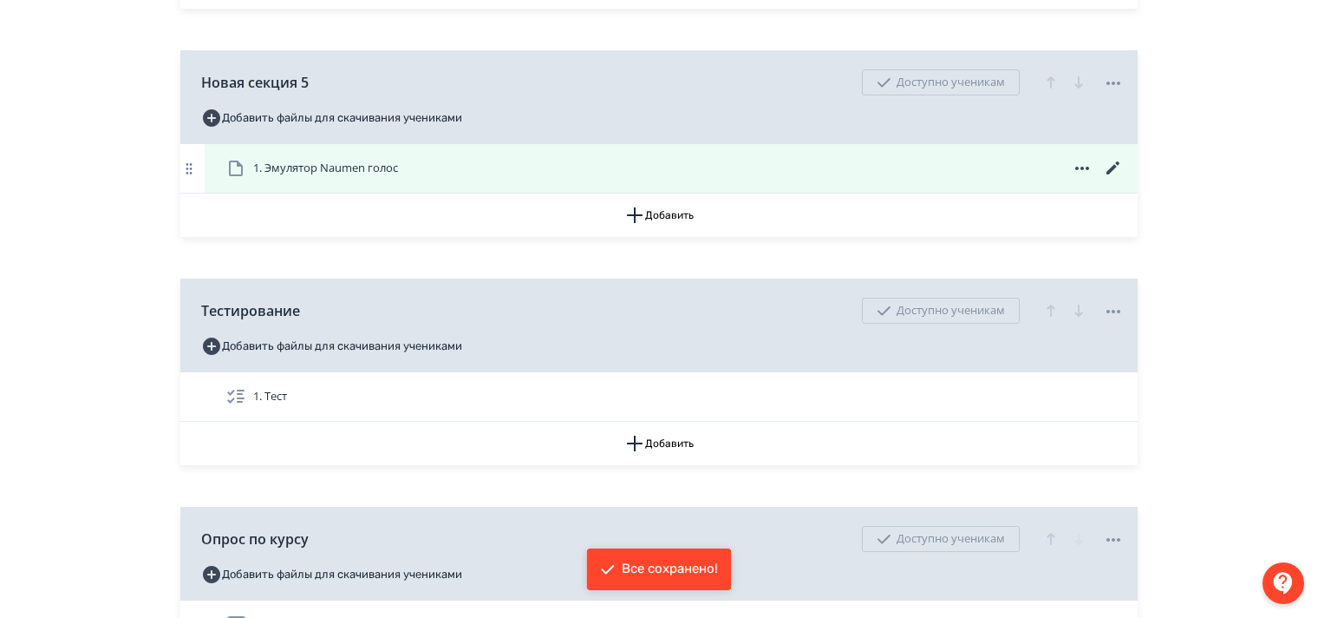
scroll to position [954, 0]
